Goal: Task Accomplishment & Management: Manage account settings

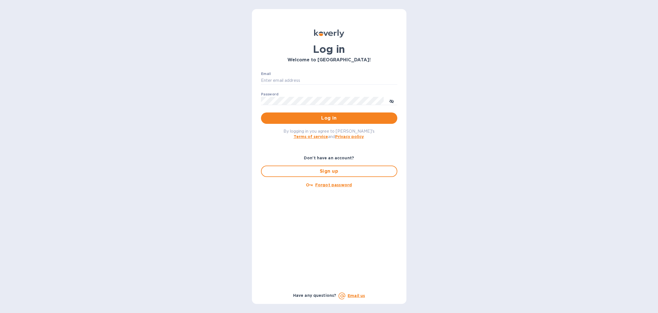
type input "[EMAIL_ADDRESS][DOMAIN_NAME]"
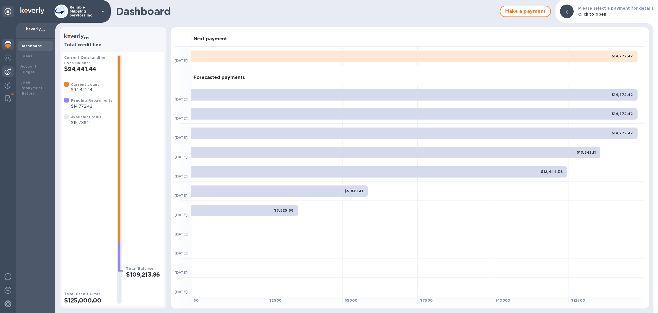
click at [7, 75] on div at bounding box center [7, 71] width 11 height 11
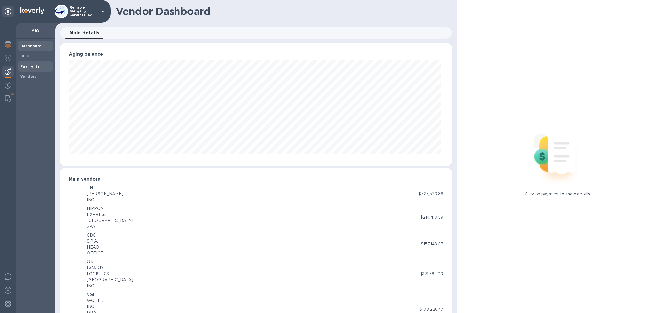
scroll to position [283938, 283671]
click at [22, 58] on span "Bills" at bounding box center [24, 56] width 9 height 6
